Goal: Task Accomplishment & Management: Use online tool/utility

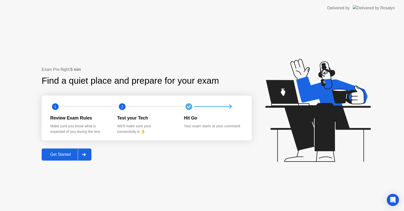
click at [83, 155] on icon at bounding box center [84, 154] width 4 height 3
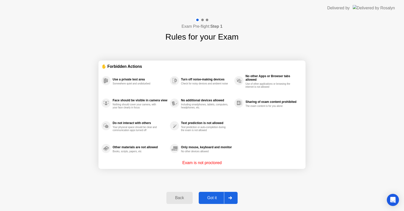
click at [210, 196] on div "Got it" at bounding box center [212, 198] width 24 height 5
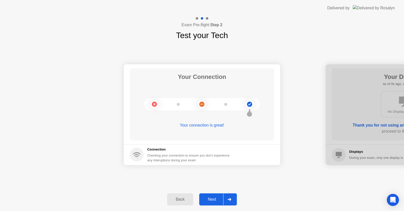
click at [209, 199] on div "Next" at bounding box center [212, 199] width 22 height 5
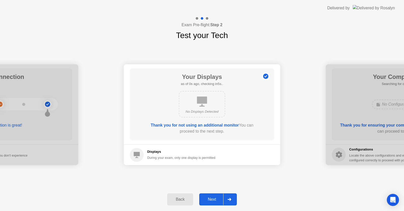
click at [209, 199] on div "Next" at bounding box center [212, 199] width 22 height 5
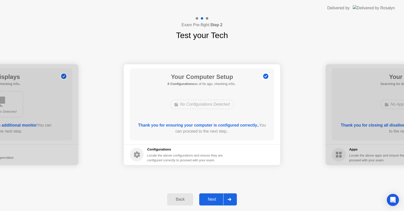
click at [209, 199] on div "Next" at bounding box center [212, 199] width 22 height 5
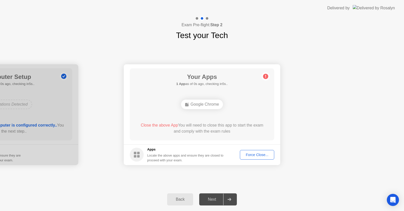
click at [209, 199] on div "Next" at bounding box center [212, 199] width 22 height 5
click at [259, 154] on div "Force Close..." at bounding box center [257, 155] width 31 height 4
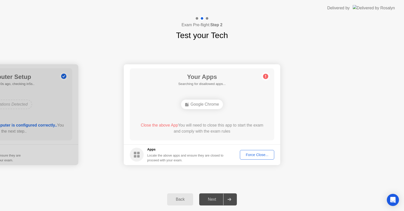
click at [252, 157] on div "Force Close..." at bounding box center [257, 155] width 31 height 4
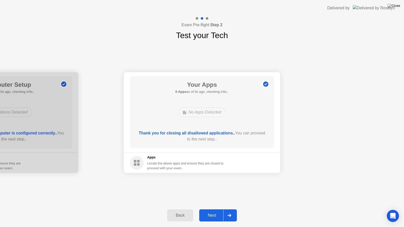
click at [217, 205] on div "Back Next" at bounding box center [202, 215] width 404 height 23
click at [217, 211] on div "Next" at bounding box center [212, 215] width 22 height 5
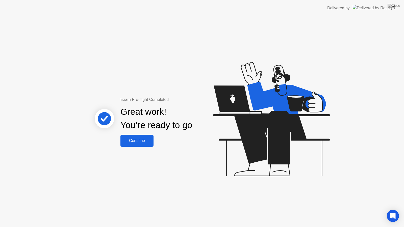
click at [138, 139] on div "Continue" at bounding box center [137, 141] width 30 height 5
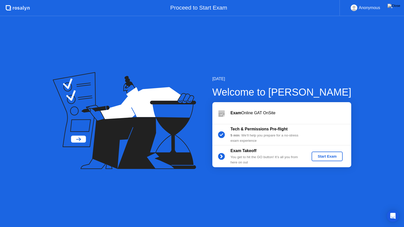
click at [316, 156] on div "Start Exam" at bounding box center [327, 156] width 27 height 4
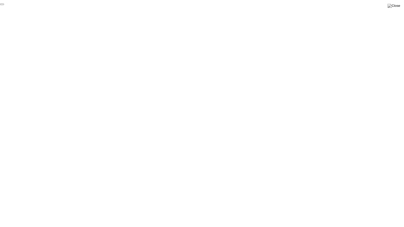
click div "End Proctoring Session"
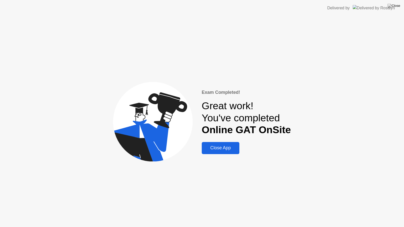
click at [234, 147] on div "Close App" at bounding box center [220, 147] width 35 height 5
